Goal: Information Seeking & Learning: Learn about a topic

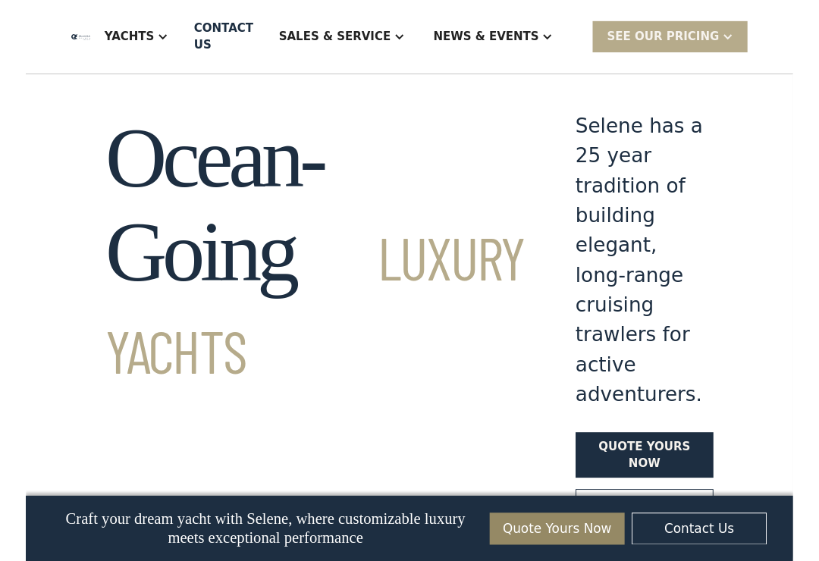
scroll to position [2007, 0]
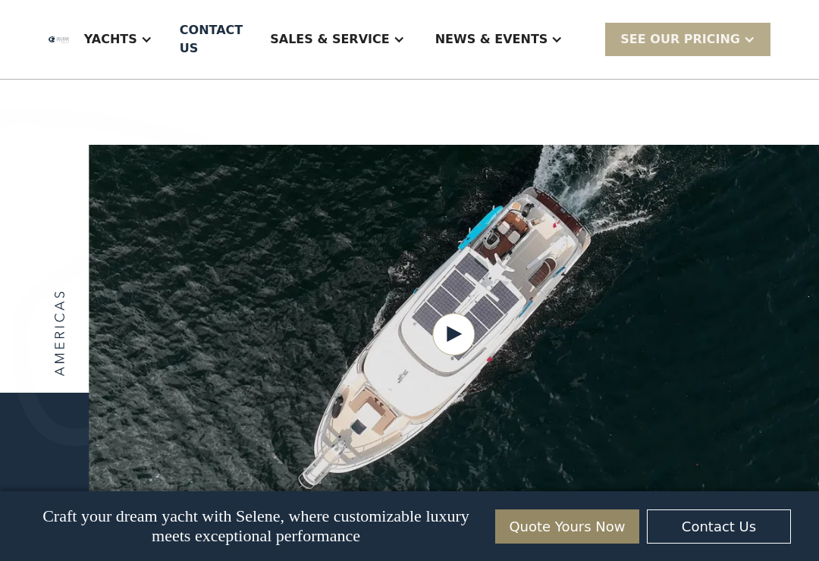
click at [579, 60] on div "News & EVENTS" at bounding box center [499, 39] width 159 height 61
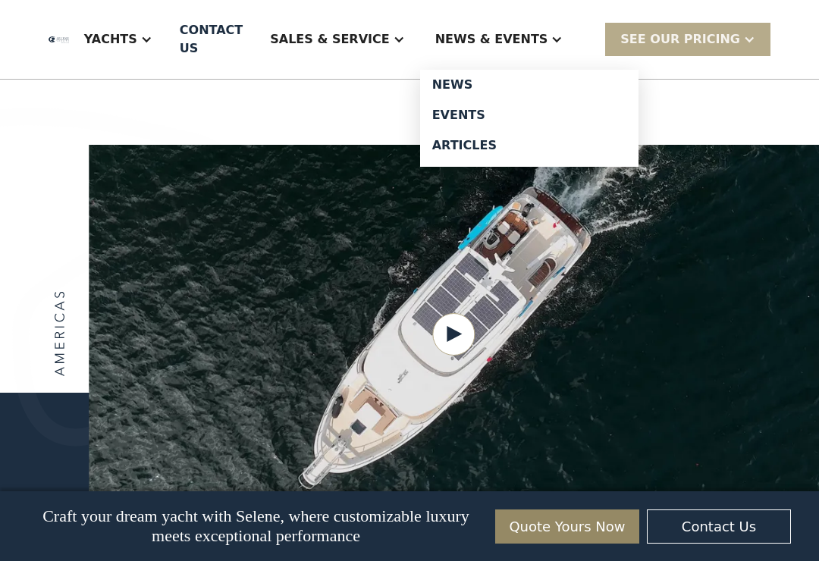
click at [168, 37] on div "Yachts" at bounding box center [118, 39] width 99 height 61
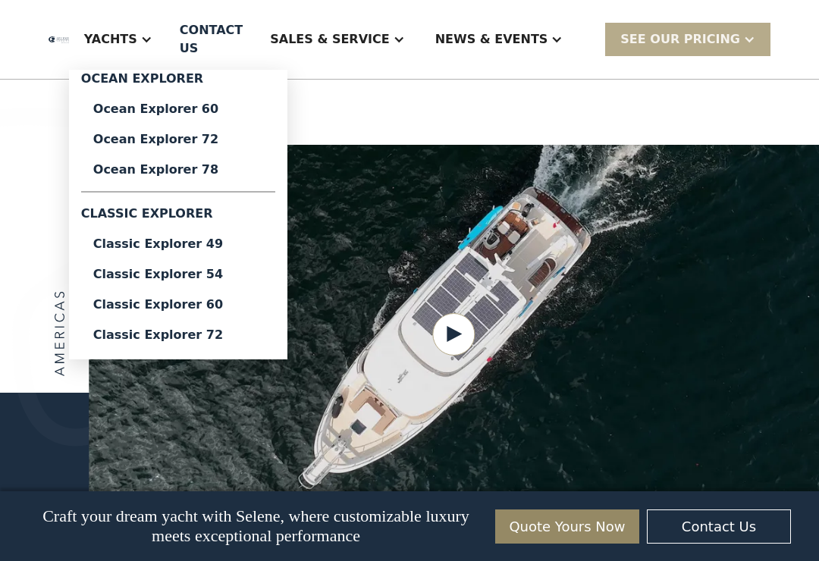
click at [241, 306] on div "Classic Explorer 60" at bounding box center [178, 305] width 170 height 12
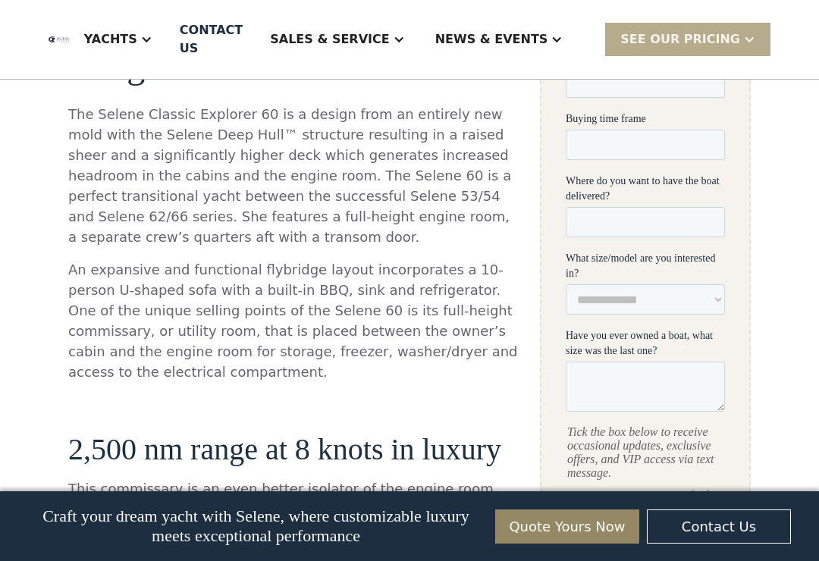
scroll to position [729, 0]
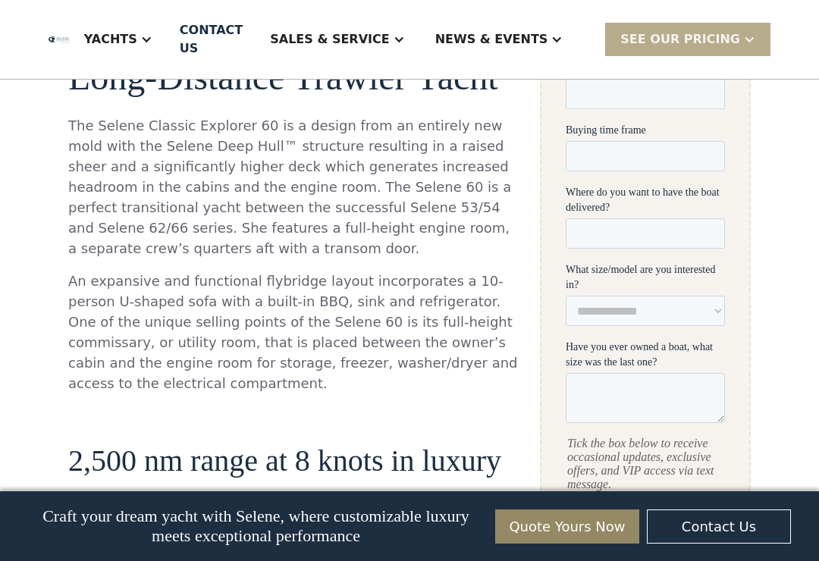
click at [137, 40] on div "Yachts" at bounding box center [110, 39] width 53 height 18
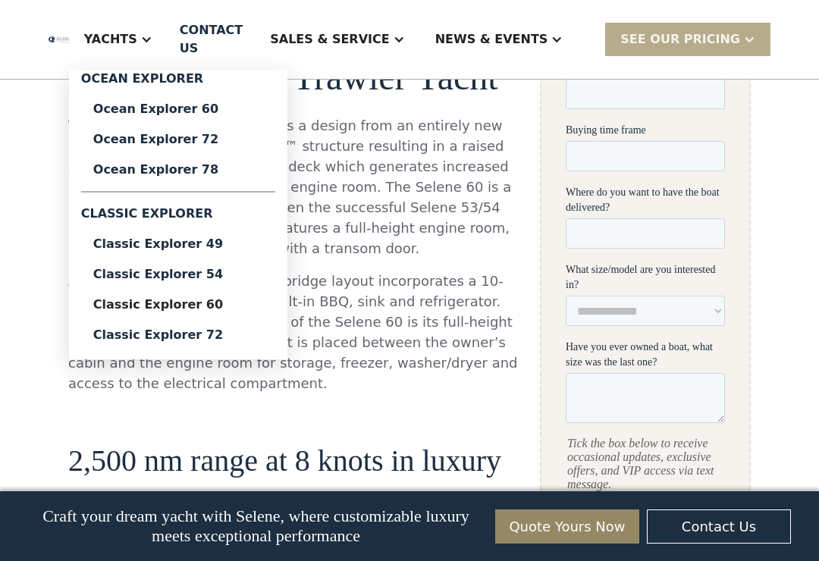
click at [219, 115] on div "Ocean Explorer 60" at bounding box center [178, 109] width 170 height 12
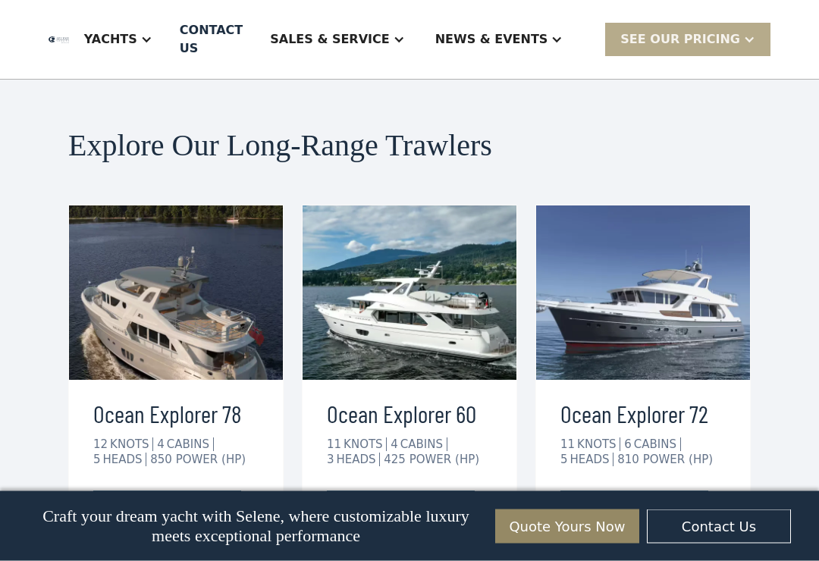
scroll to position [3822, 0]
click at [444, 504] on img at bounding box center [449, 507] width 13 height 6
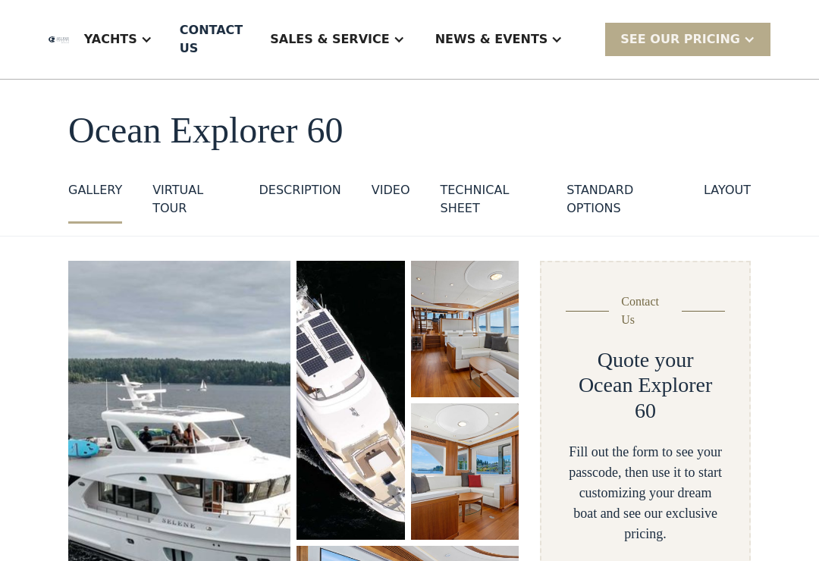
scroll to position [55, 0]
click at [611, 199] on div "standard options" at bounding box center [620, 199] width 107 height 36
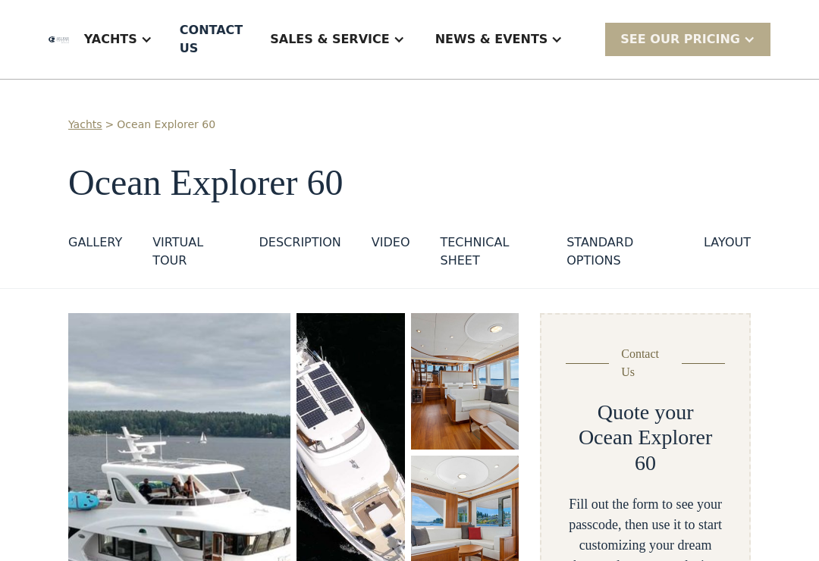
scroll to position [2, 0]
click at [304, 244] on div "DESCRIPTION" at bounding box center [300, 243] width 82 height 18
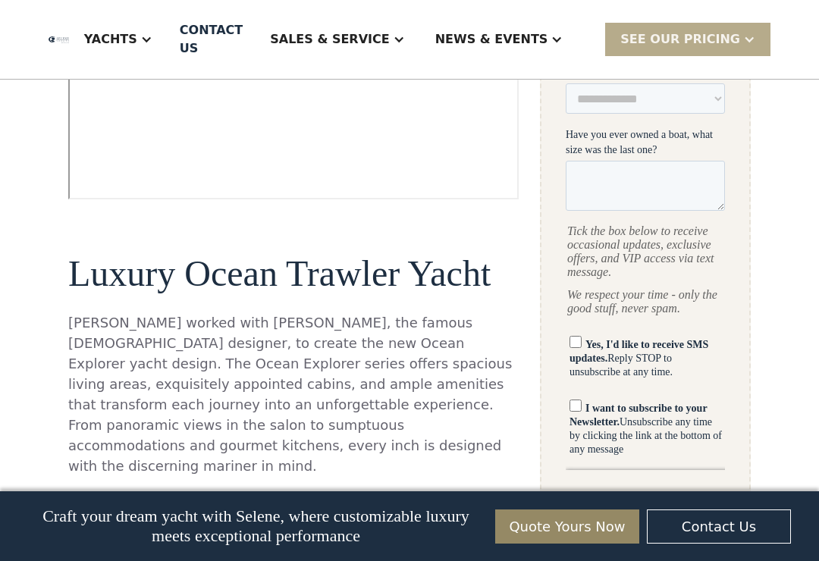
scroll to position [958, 0]
click at [168, 29] on div "Yachts" at bounding box center [118, 39] width 99 height 61
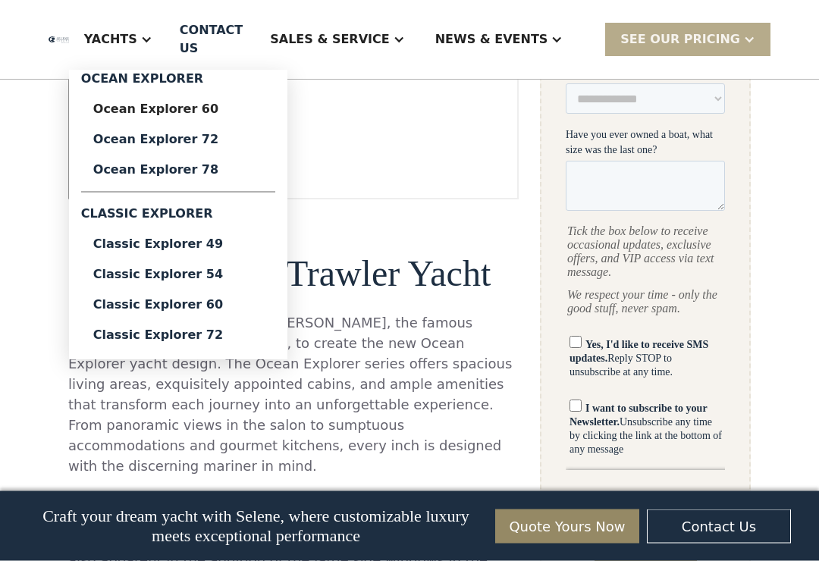
scroll to position [959, 0]
click at [214, 309] on div "Classic Explorer 60" at bounding box center [178, 305] width 170 height 12
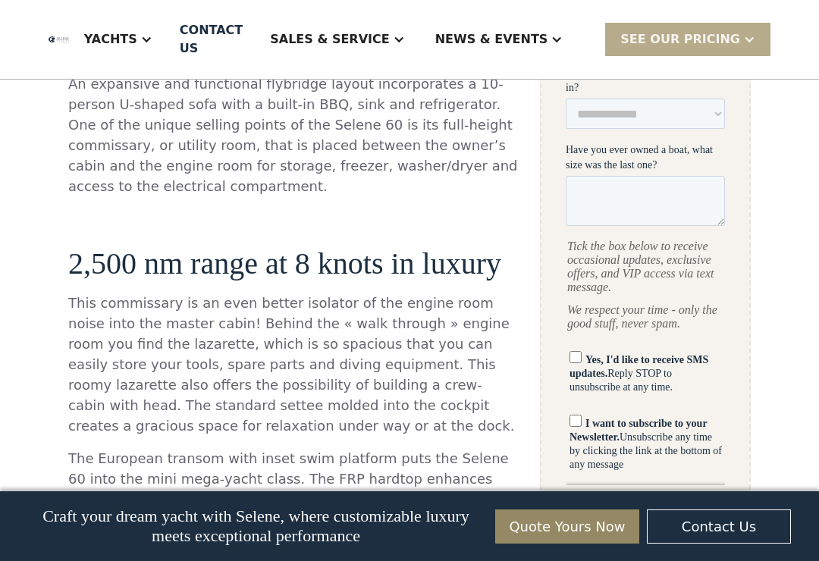
scroll to position [925, 0]
